Goal: Information Seeking & Learning: Learn about a topic

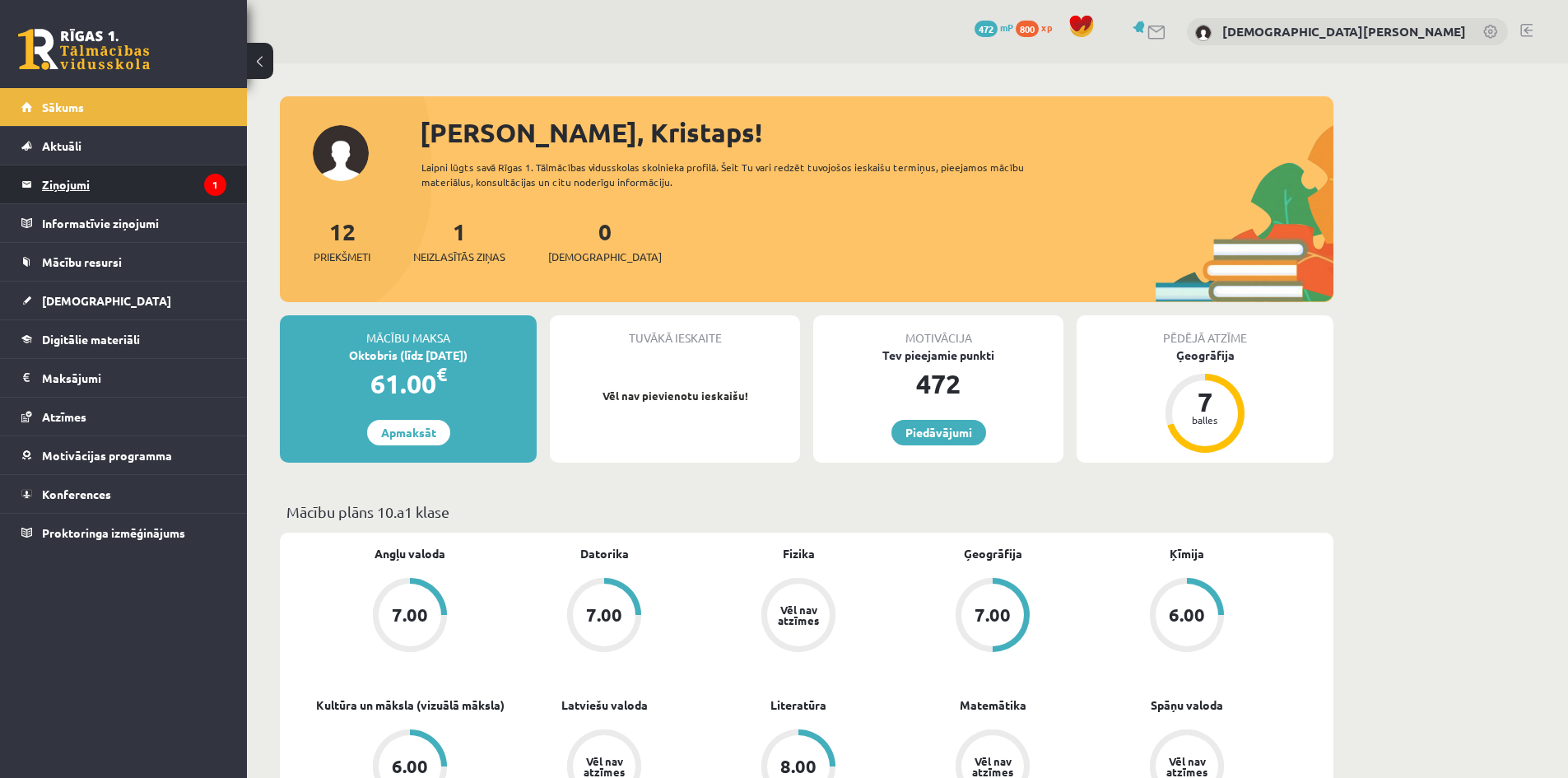
click at [155, 185] on legend "Ziņojumi 1" at bounding box center [134, 184] width 184 height 37
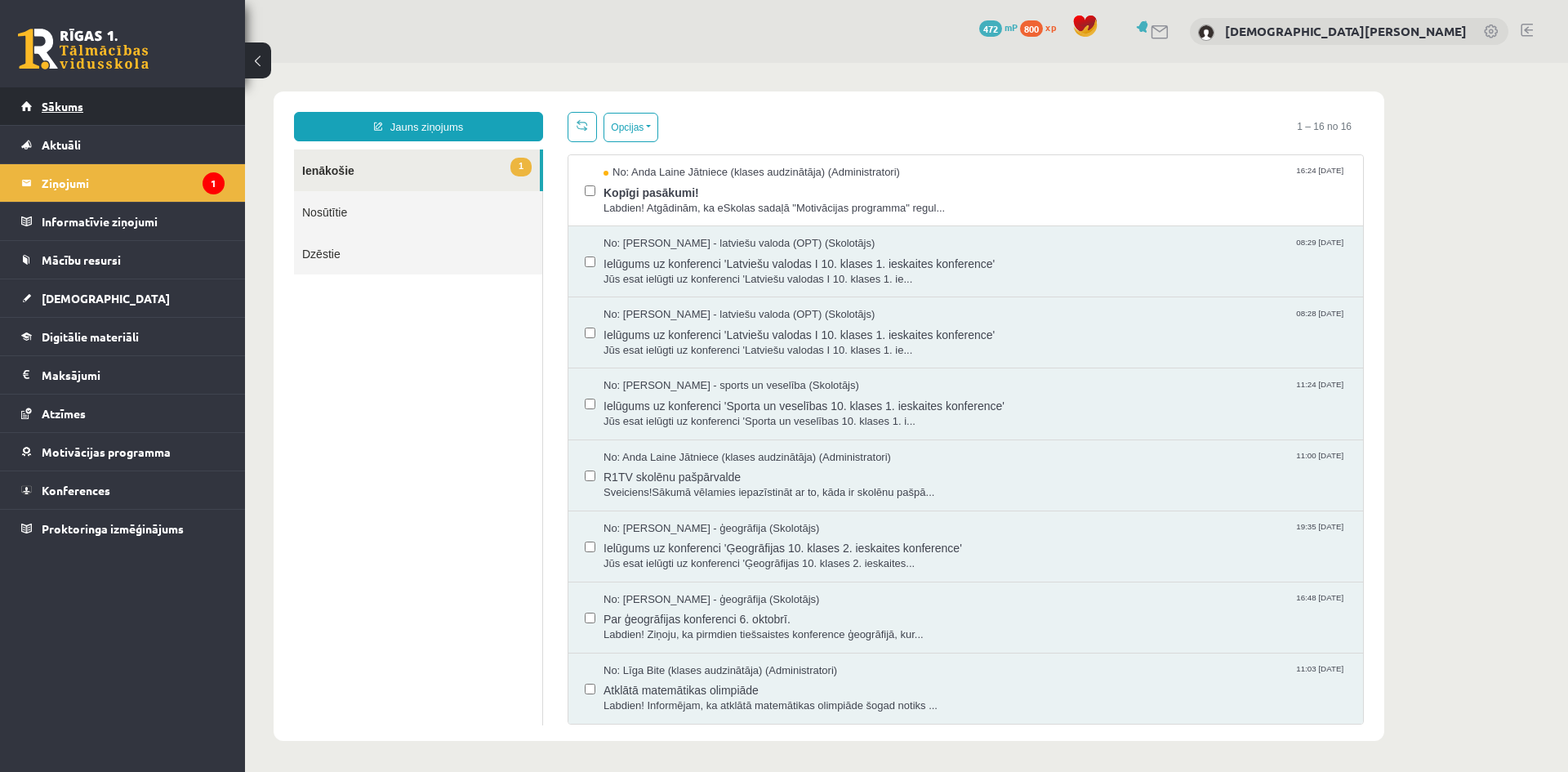
click at [106, 118] on link "Sākums" at bounding box center [122, 106] width 203 height 37
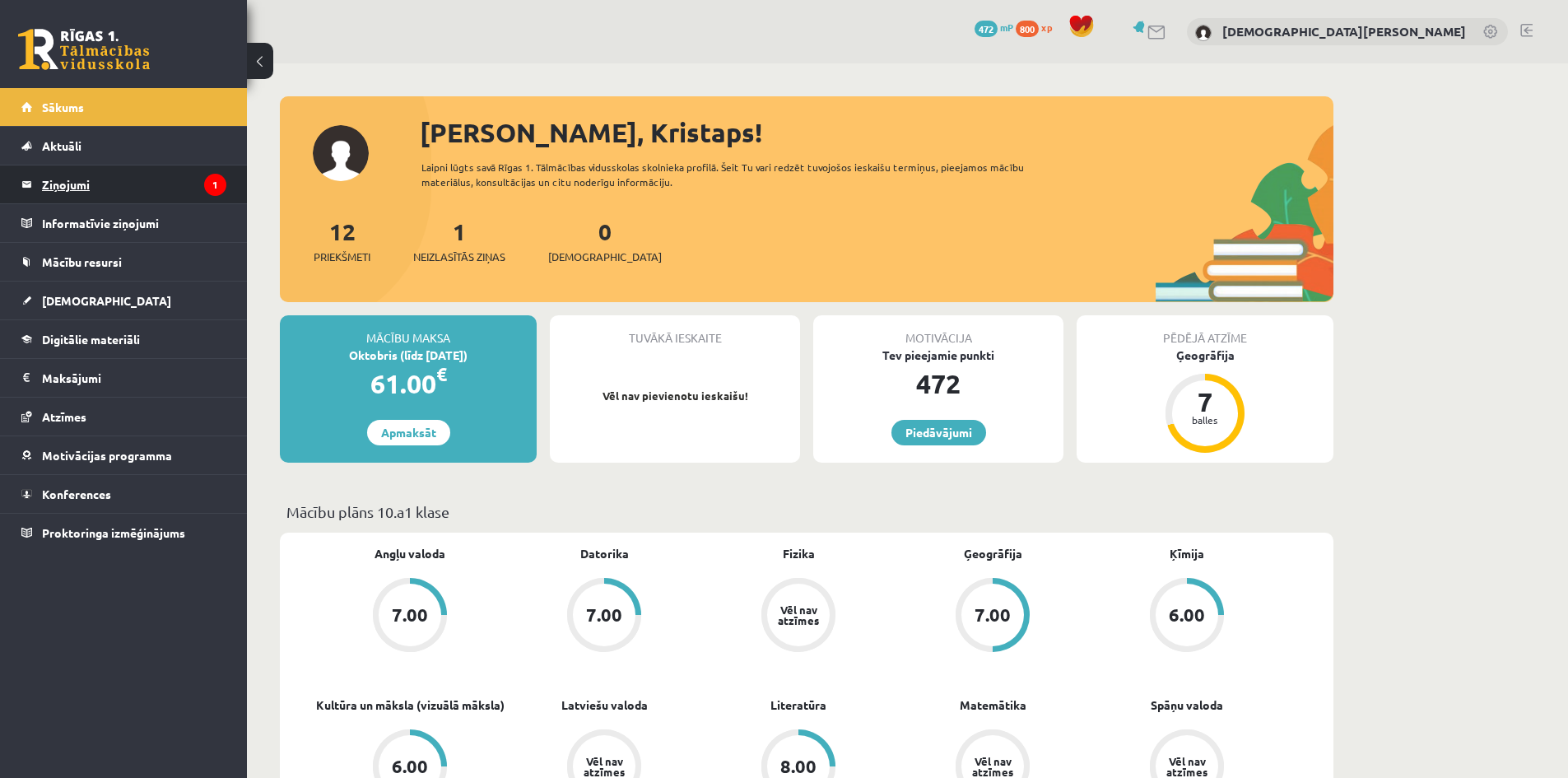
click at [141, 185] on legend "Ziņojumi 1" at bounding box center [134, 184] width 184 height 37
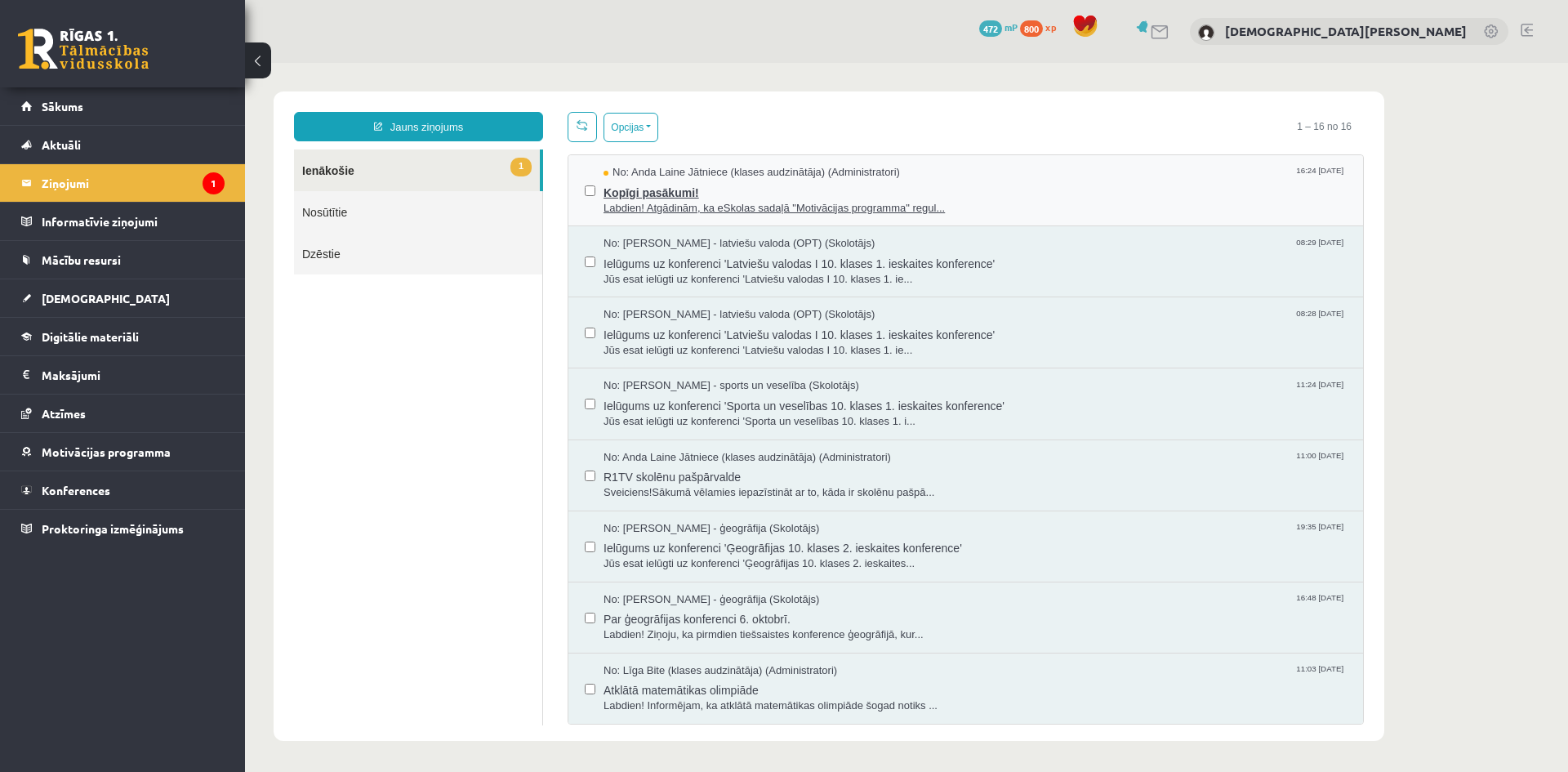
click at [706, 192] on span "Kopīgi pasākumi!" at bounding box center [974, 190] width 743 height 20
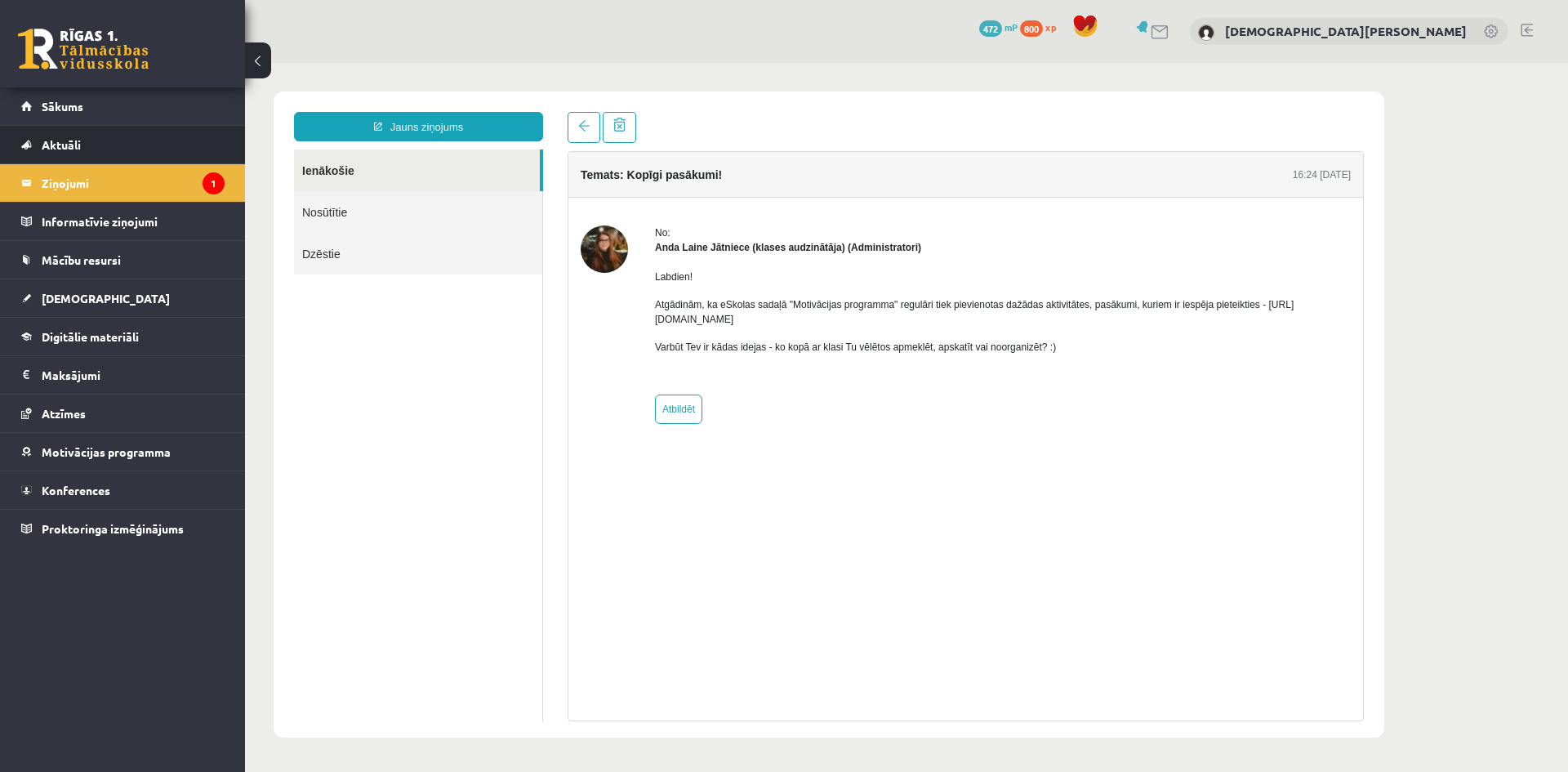
click at [127, 125] on li "Aktuāli Kā mācīties eSKOLĀ Kontakti Normatīvie akti Online konsultācijas Skolot…" at bounding box center [122, 145] width 245 height 39
click at [130, 108] on link "Sākums" at bounding box center [122, 106] width 203 height 37
